Goal: Transaction & Acquisition: Purchase product/service

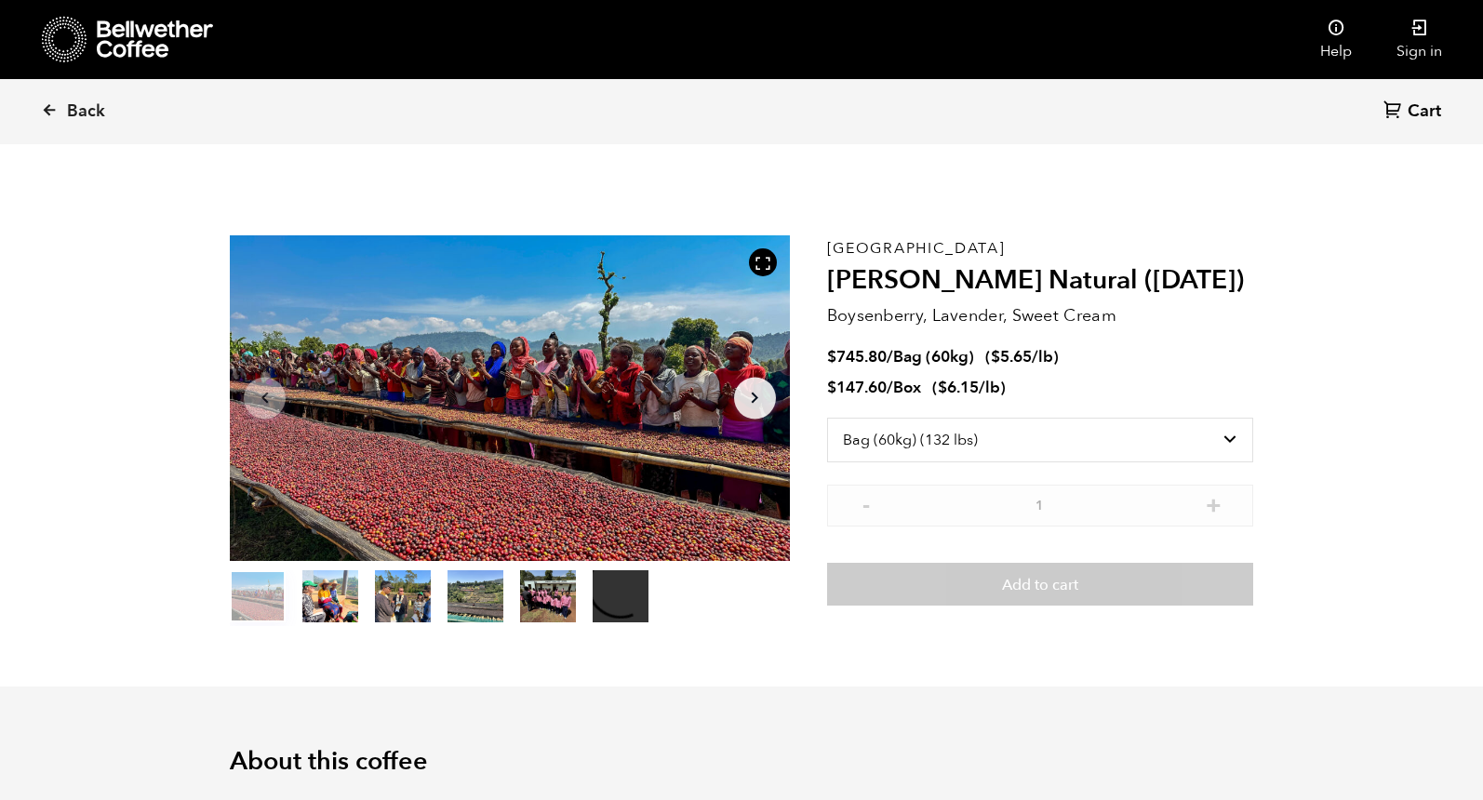
select select "bag-3"
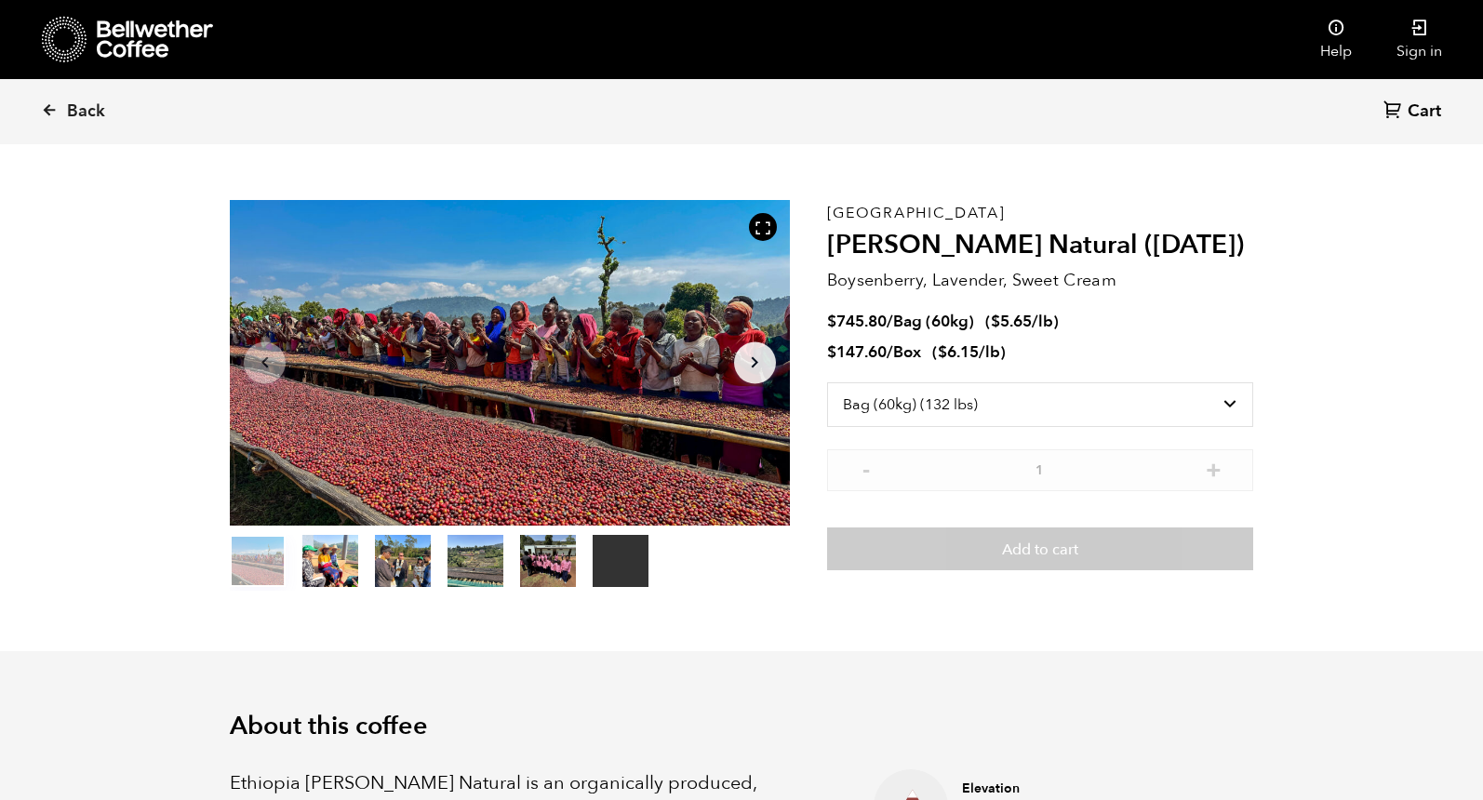
scroll to position [809, 991]
click at [67, 104] on span "Back" at bounding box center [86, 111] width 38 height 22
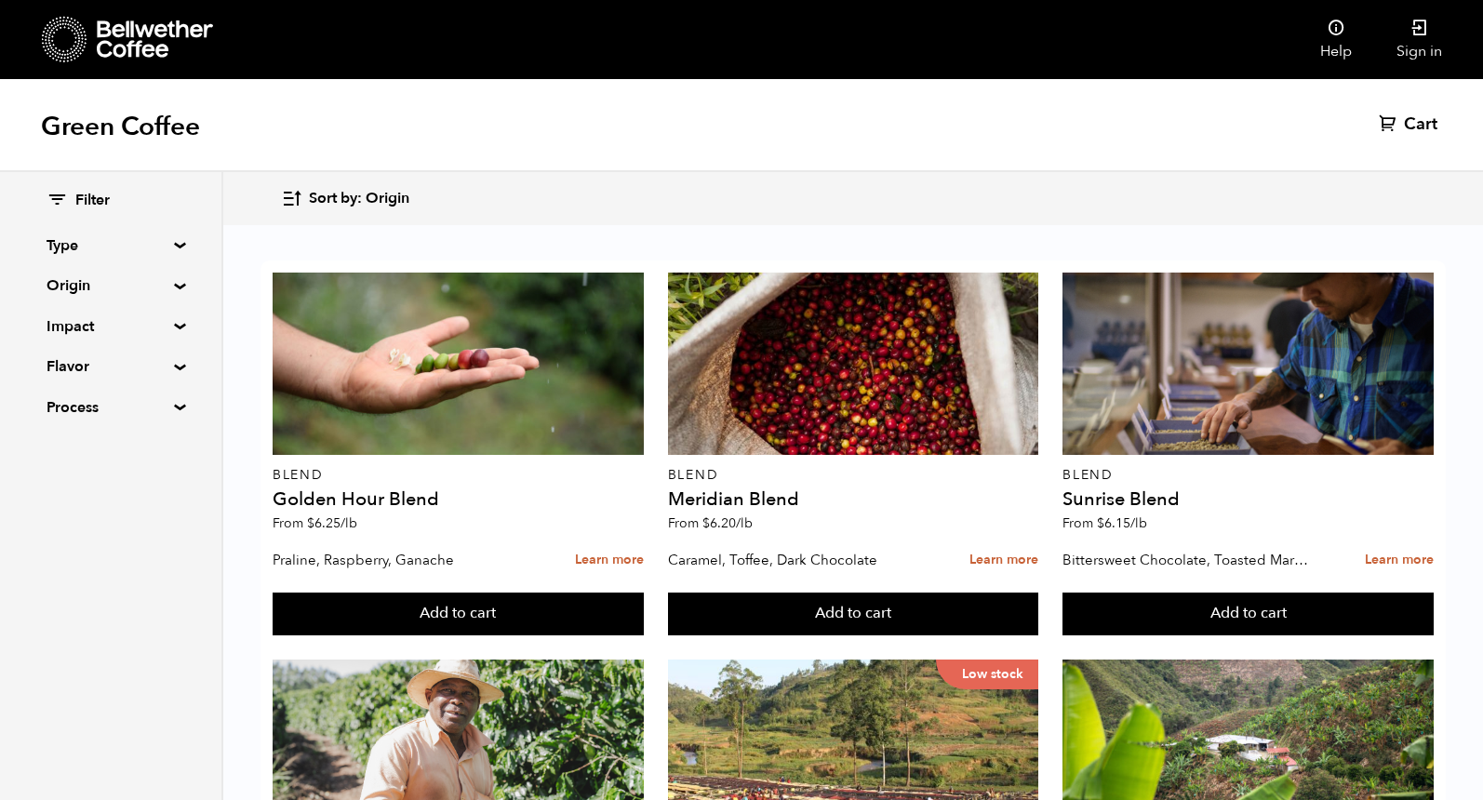
click at [606, 142] on div "Green Coffee Cart (0)" at bounding box center [741, 125] width 1483 height 93
click at [170, 562] on div "Filter Type Blend Single Origin Decaf Seasonal Year Round Origin Blend Brazil B…" at bounding box center [111, 486] width 223 height 628
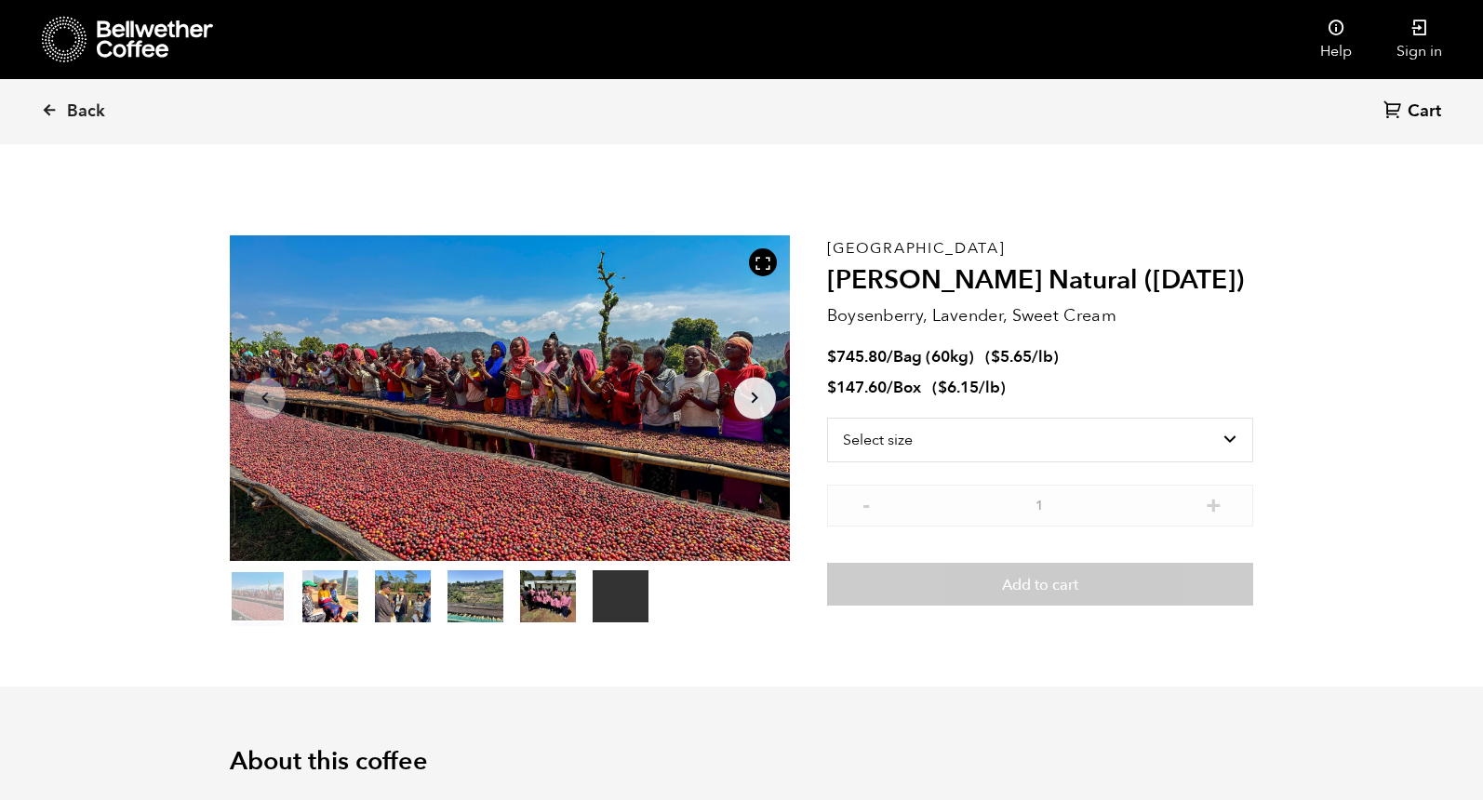
scroll to position [809, 991]
click at [1060, 436] on select "Select size Bag (60kg) (132 lbs) Box (24 lbs)" at bounding box center [1040, 440] width 426 height 45
select select "bag-3"
click at [827, 418] on select "Select size Bag (60kg) (132 lbs) Box (24 lbs)" at bounding box center [1040, 440] width 426 height 45
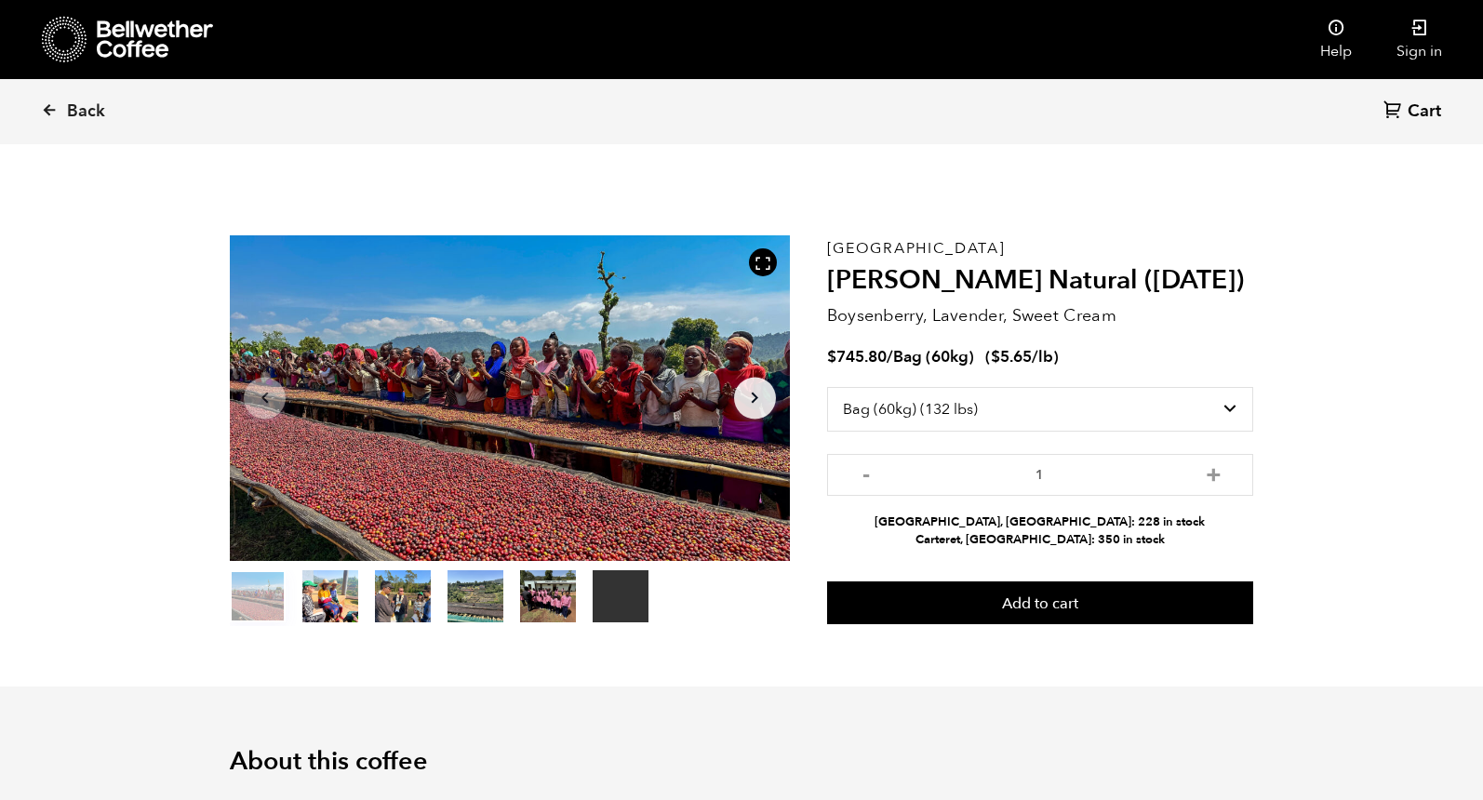
drag, startPoint x: 1025, startPoint y: 523, endPoint x: 1093, endPoint y: 519, distance: 68.0
click at [1093, 519] on li "[GEOGRAPHIC_DATA], [GEOGRAPHIC_DATA]: 228 in stock" at bounding box center [1040, 522] width 426 height 18
click at [913, 413] on select "Select size Bag (60kg) (132 lbs) Box (24 lbs)" at bounding box center [1040, 409] width 426 height 45
click at [827, 387] on select "Select size Bag (60kg) (132 lbs) Box (24 lbs)" at bounding box center [1040, 409] width 426 height 45
drag, startPoint x: 834, startPoint y: 355, endPoint x: 974, endPoint y: 360, distance: 139.6
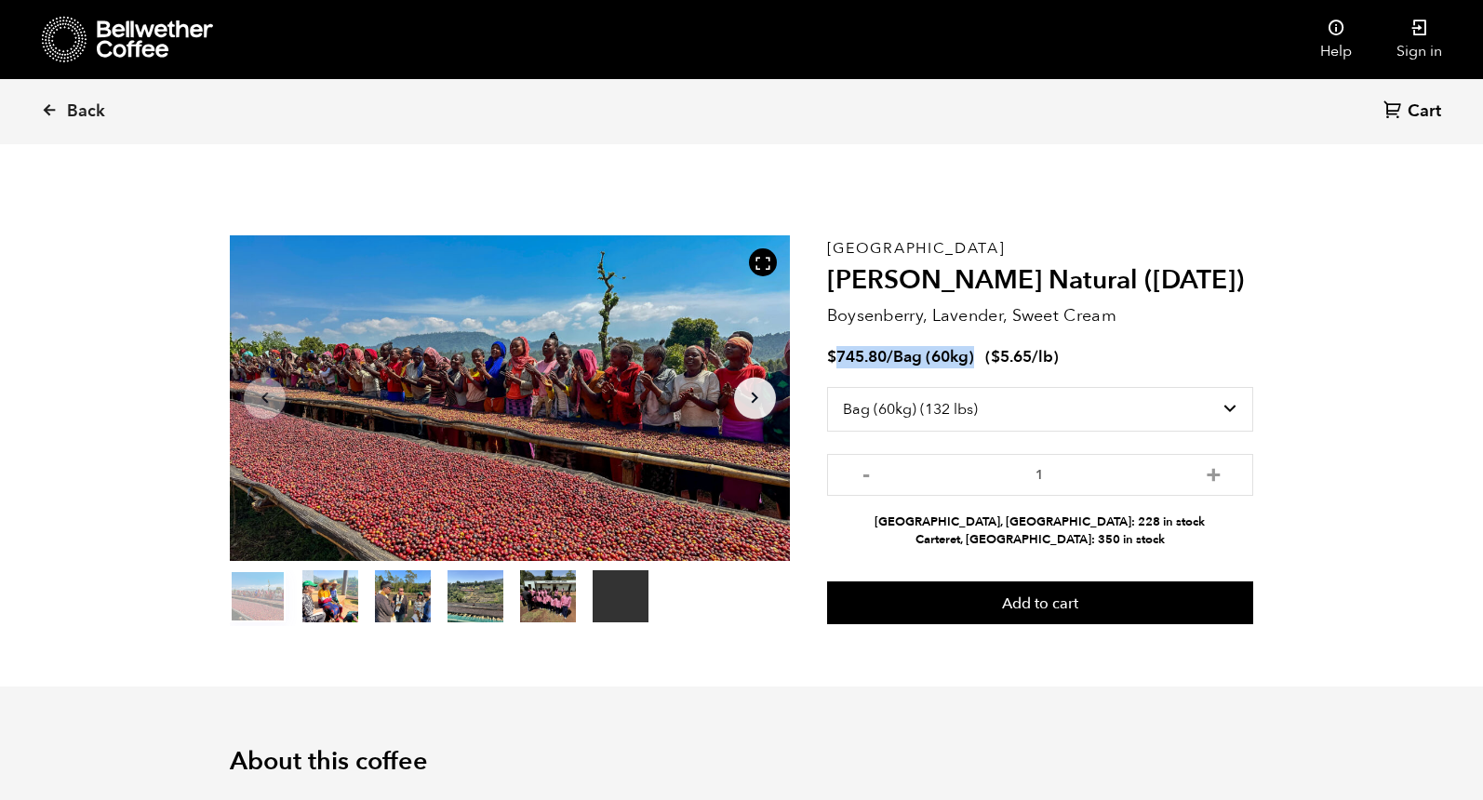
click at [974, 360] on span "$ 745.80 / Bag (60kg)" at bounding box center [902, 356] width 151 height 21
click at [766, 393] on button "Arrow Right" at bounding box center [755, 398] width 42 height 42
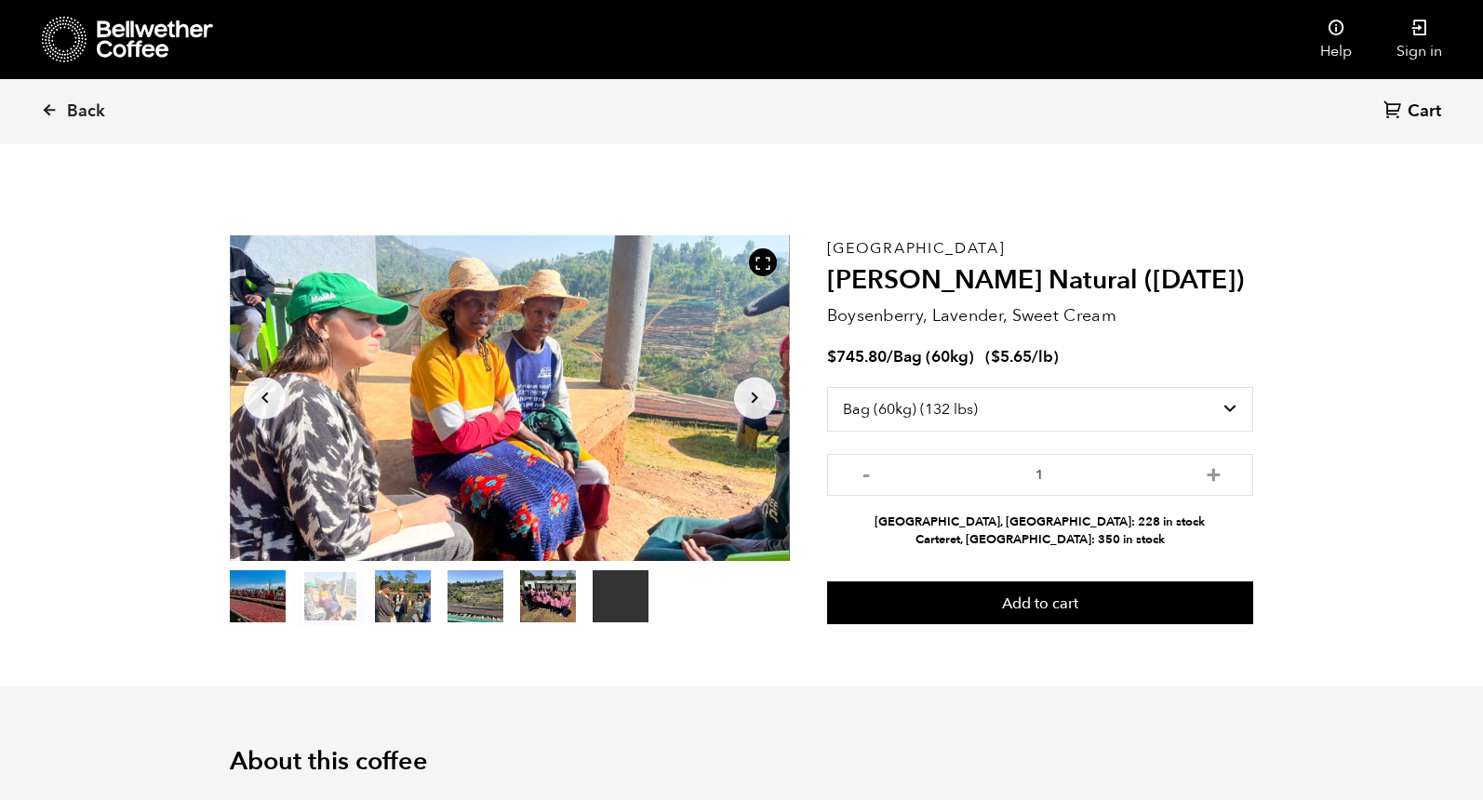
click at [189, 669] on section "Your browser does not support the video tag. Item 2 of 6 Your browser does not …" at bounding box center [741, 431] width 1116 height 512
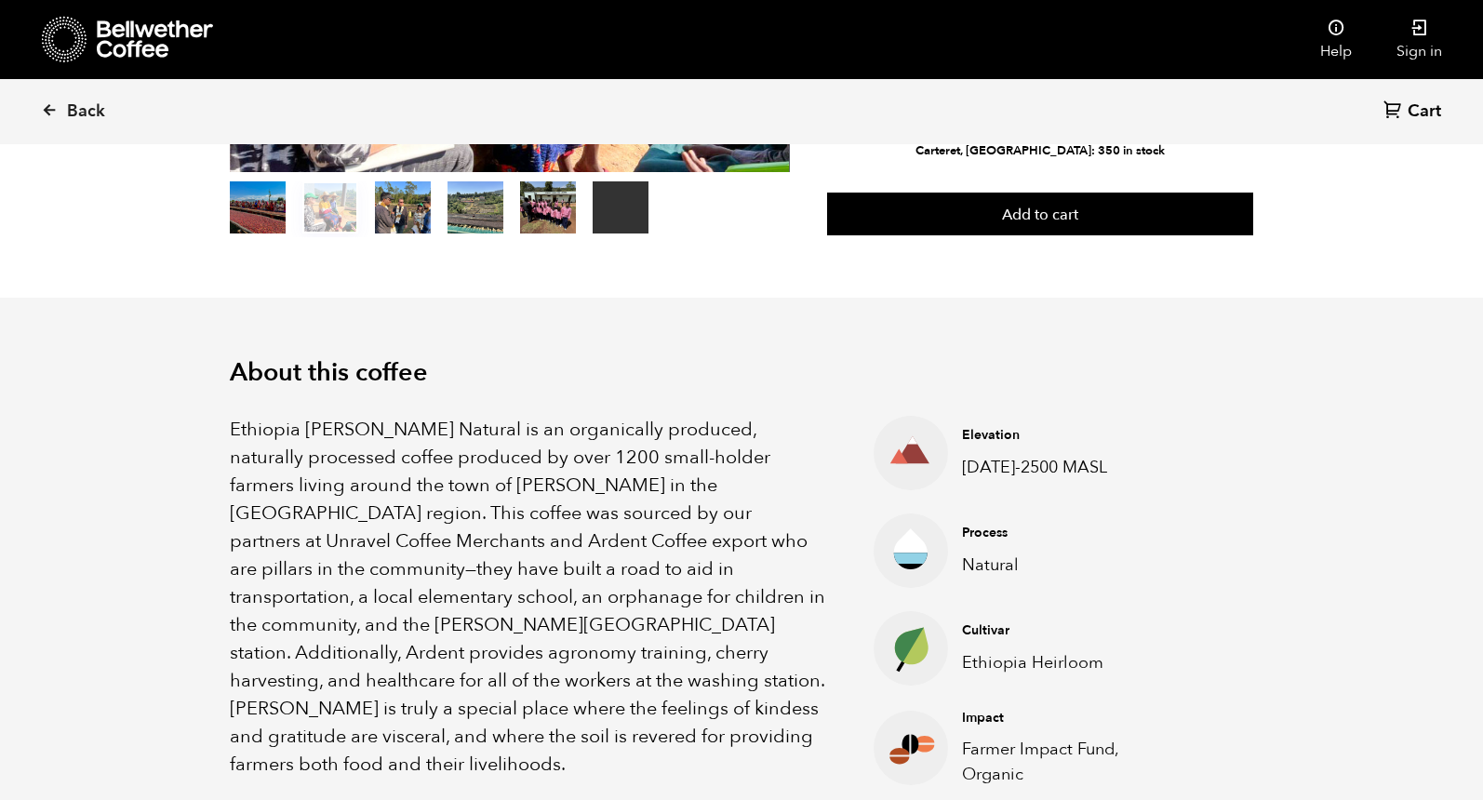
scroll to position [0, 0]
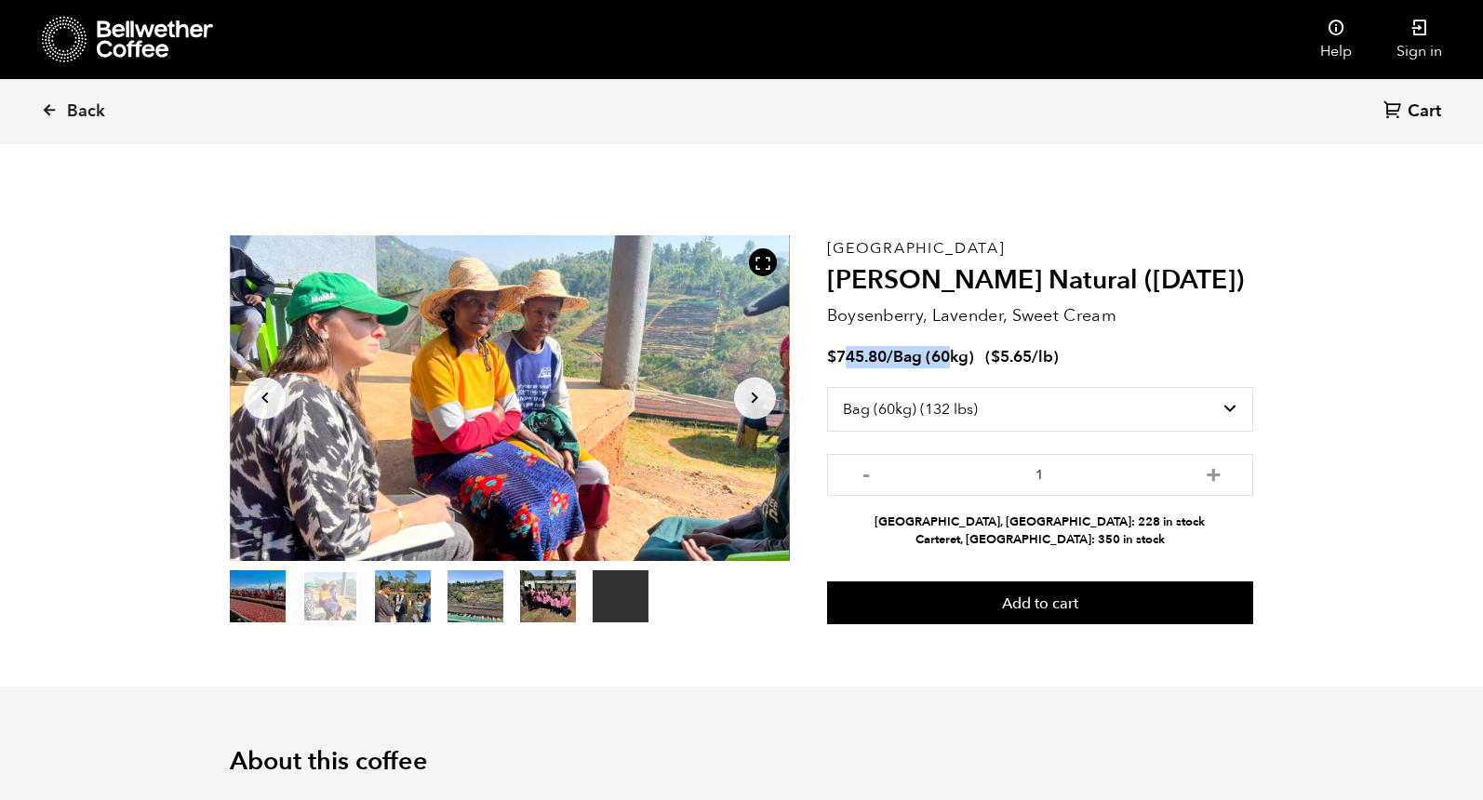
drag, startPoint x: 955, startPoint y: 355, endPoint x: 845, endPoint y: 355, distance: 110.7
click at [843, 352] on span "$ 745.80 / Bag (60kg)" at bounding box center [902, 356] width 151 height 21
click at [839, 356] on bdi "$ 745.80" at bounding box center [857, 356] width 60 height 21
drag, startPoint x: 827, startPoint y: 355, endPoint x: 975, endPoint y: 355, distance: 147.9
click at [975, 355] on span "$ 745.80 / Bag (60kg)" at bounding box center [902, 356] width 151 height 21
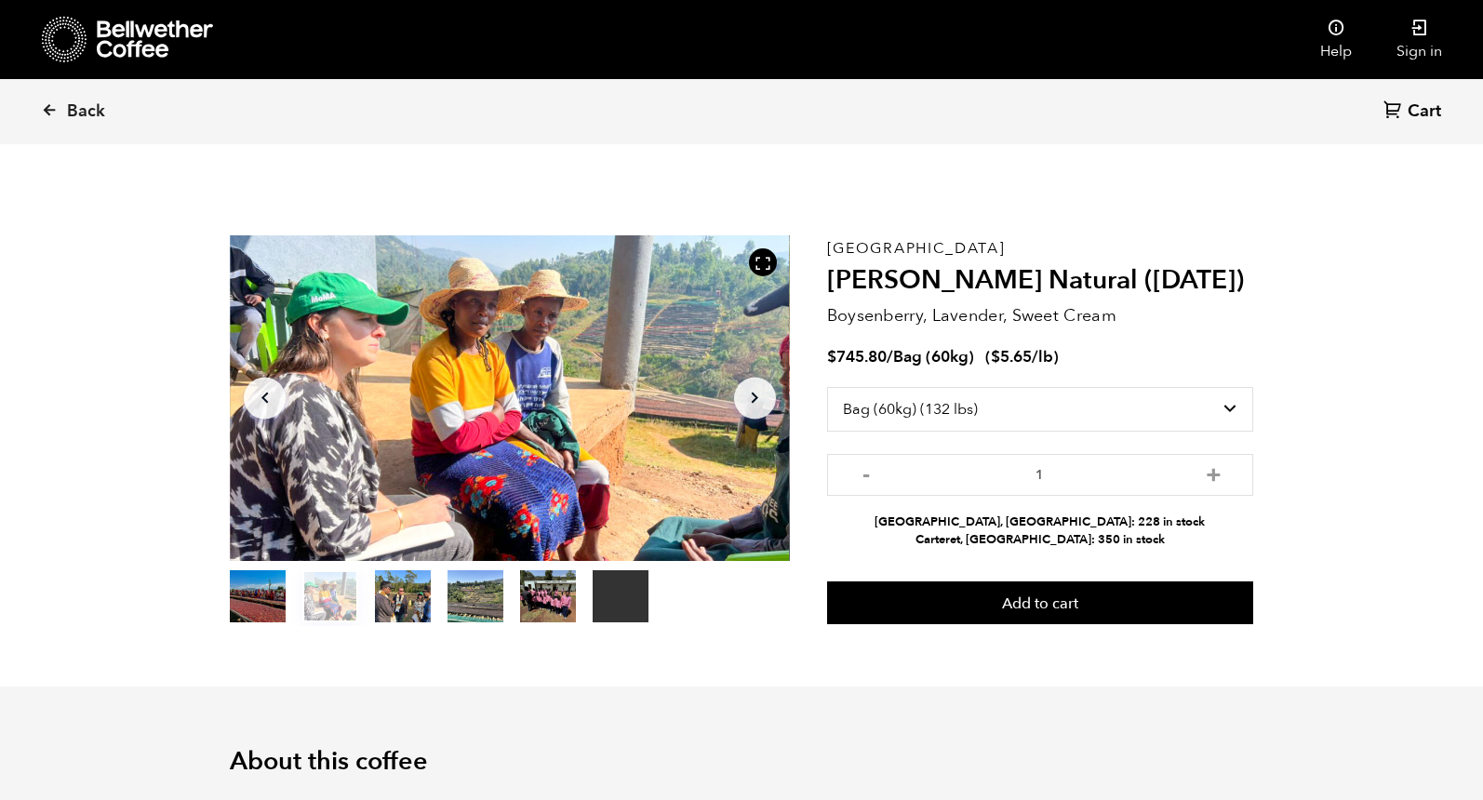
click at [1100, 351] on div "$ 745.80 / Bag (60kg) ( $ 5.65 /lb )" at bounding box center [1040, 357] width 426 height 21
drag, startPoint x: 1083, startPoint y: 354, endPoint x: 924, endPoint y: 307, distance: 166.0
click at [924, 307] on div "Ethiopia [PERSON_NAME] Natural ([DATE]) Boysenberry, Lavender, Sweet Cream $ 74…" at bounding box center [1040, 430] width 426 height 391
click at [886, 310] on p "Boysenberry, Lavender, Sweet Cream" at bounding box center [1040, 315] width 426 height 25
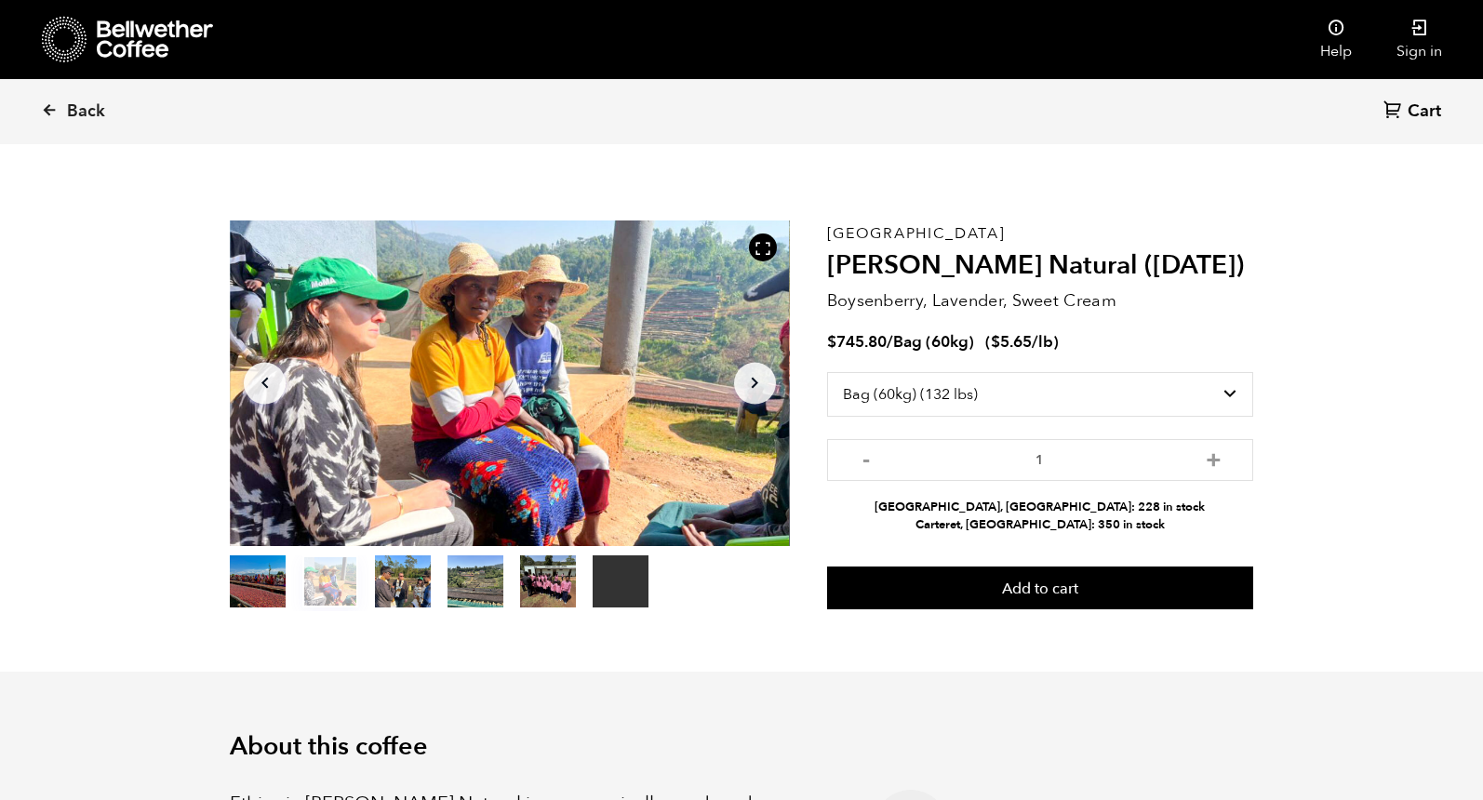
scroll to position [35, 0]
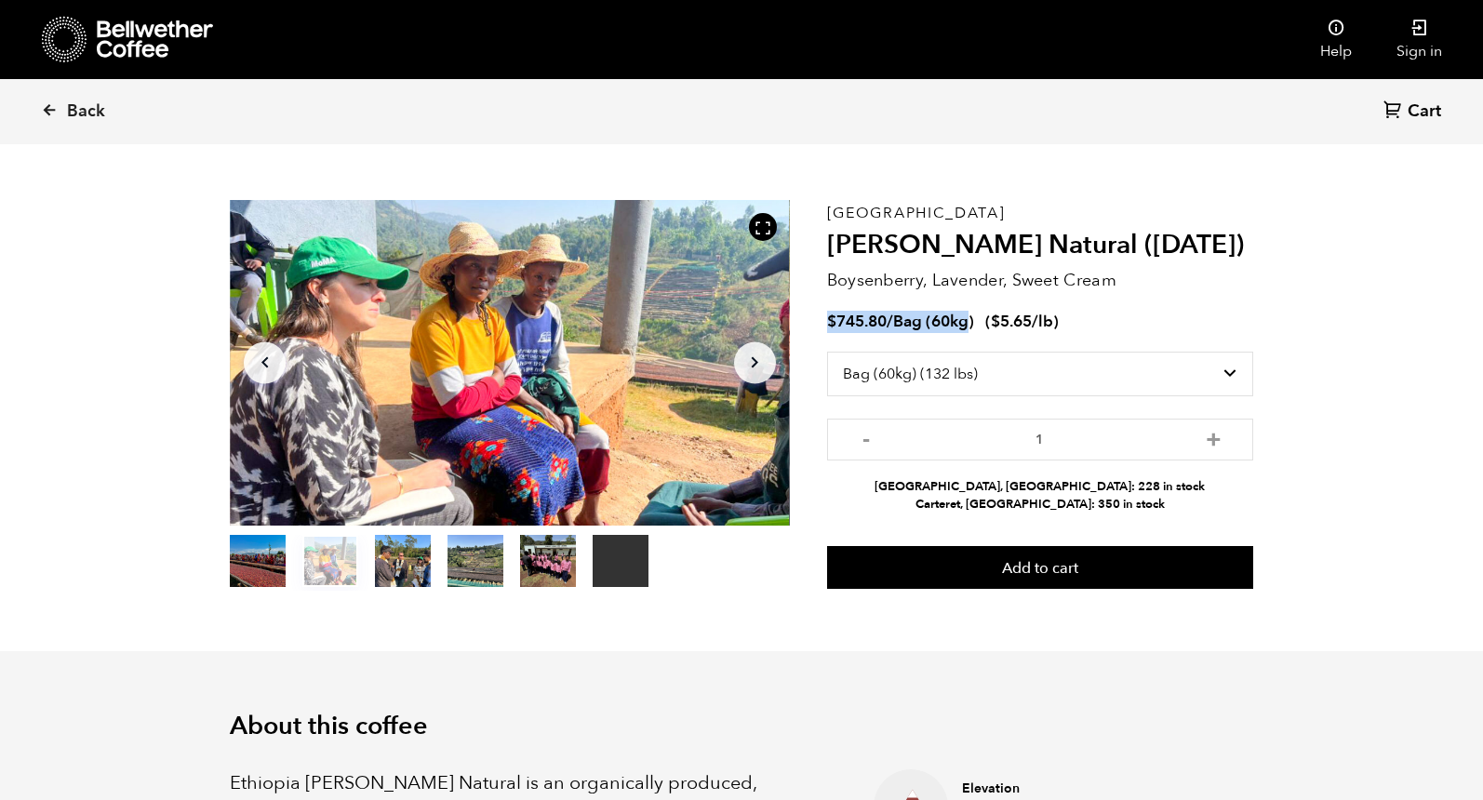
drag, startPoint x: 827, startPoint y: 319, endPoint x: 971, endPoint y: 323, distance: 144.2
click at [971, 323] on span "$ 745.80 / Bag (60kg)" at bounding box center [902, 321] width 151 height 21
